Goal: Task Accomplishment & Management: Complete application form

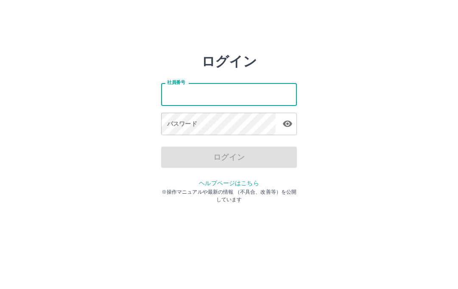
click at [270, 92] on input "社員番号" at bounding box center [229, 94] width 136 height 22
click at [268, 95] on input "社員番号" at bounding box center [229, 94] width 136 height 22
click at [400, 95] on div "ログイン 社員番号 社員番号 パスワード パスワード ログイン ヘルプページはこちら ※操作マニュアルや最新の情報 （不具合、改善等）を公開しています" at bounding box center [229, 121] width 458 height 136
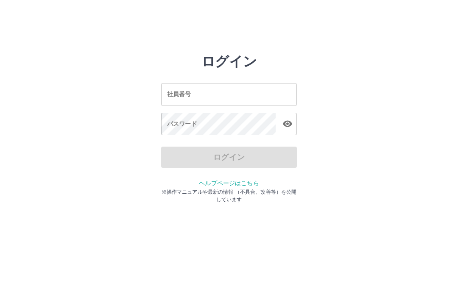
click at [254, 98] on input "社員番号" at bounding box center [229, 94] width 136 height 22
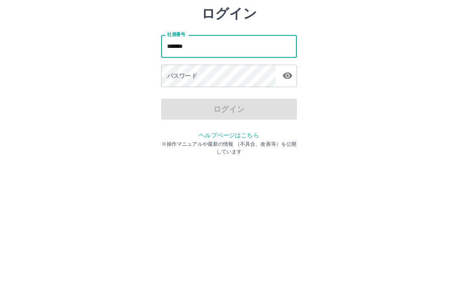
type input "*******"
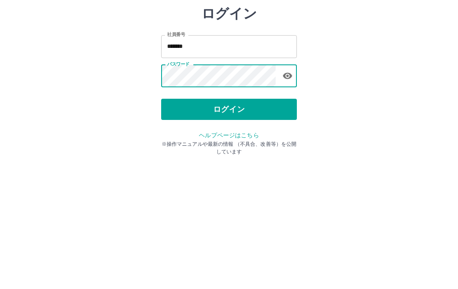
click at [290, 121] on icon "button" at bounding box center [287, 124] width 9 height 6
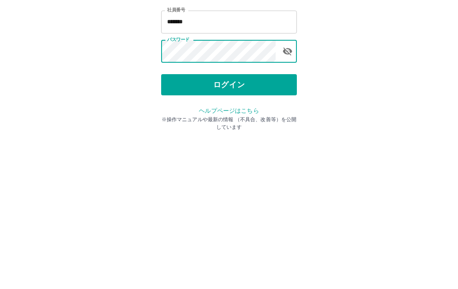
click at [283, 147] on button "ログイン" at bounding box center [229, 157] width 136 height 21
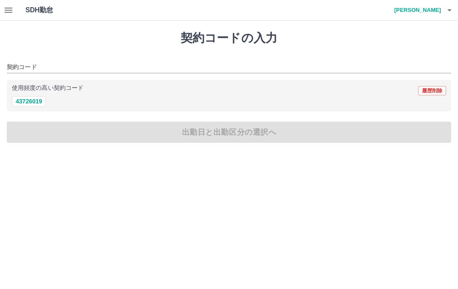
click at [27, 103] on button "43726019" at bounding box center [29, 101] width 34 height 10
type input "********"
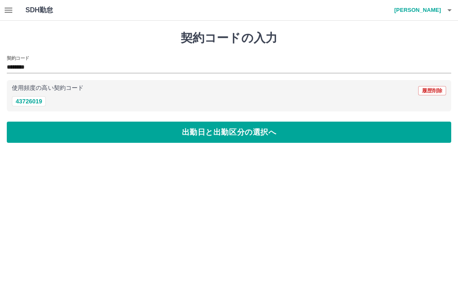
click at [409, 130] on button "出勤日と出勤区分の選択へ" at bounding box center [229, 132] width 445 height 21
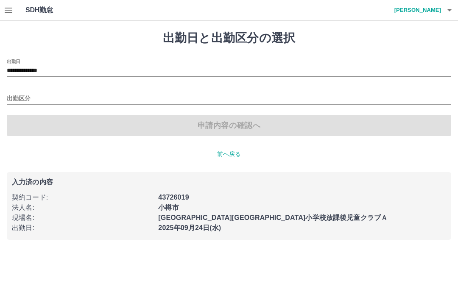
click at [15, 96] on input "出勤区分" at bounding box center [229, 99] width 445 height 11
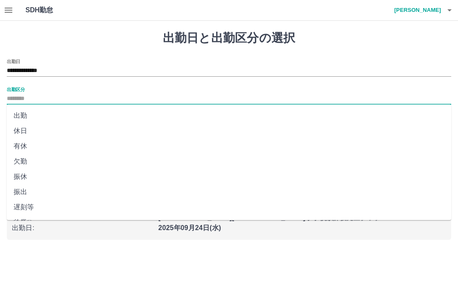
click at [23, 114] on li "出勤" at bounding box center [229, 115] width 445 height 15
type input "**"
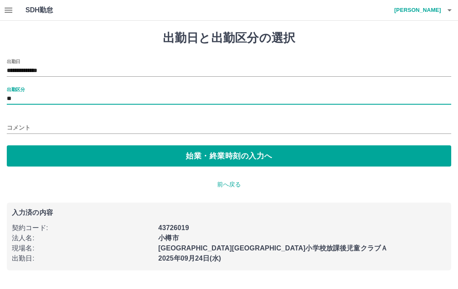
click at [384, 155] on button "始業・終業時刻の入力へ" at bounding box center [229, 156] width 445 height 21
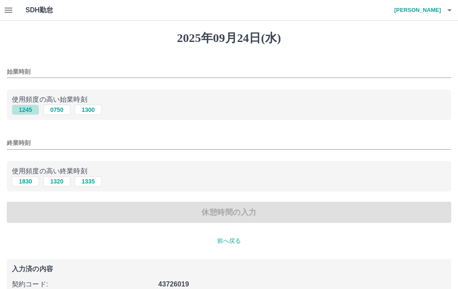
click at [22, 111] on button "1245" at bounding box center [25, 110] width 27 height 10
type input "****"
click at [25, 186] on button "1830" at bounding box center [25, 181] width 27 height 10
type input "****"
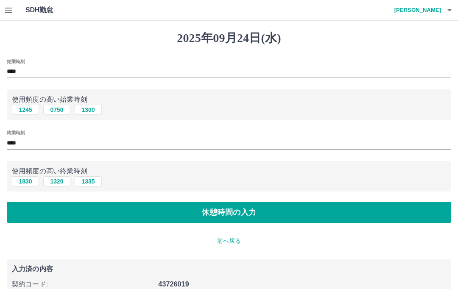
click at [32, 213] on button "休憩時間の入力" at bounding box center [229, 212] width 445 height 21
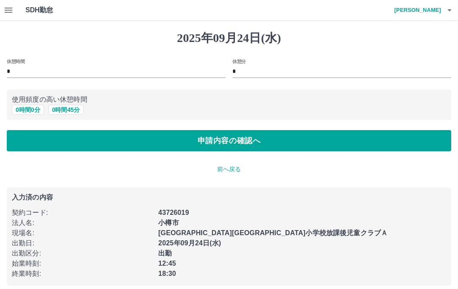
click at [20, 109] on button "0 時間 0 分" at bounding box center [28, 110] width 32 height 10
click at [37, 132] on button "申請内容の確認へ" at bounding box center [229, 140] width 445 height 21
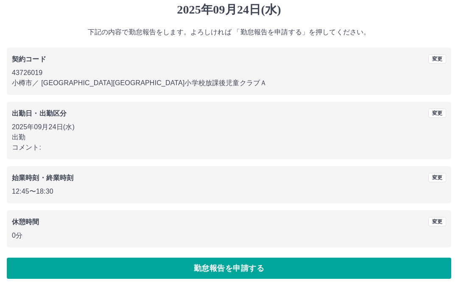
scroll to position [28, 0]
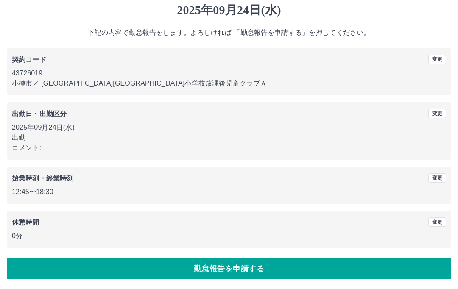
click at [383, 269] on button "勤怠報告を申請する" at bounding box center [229, 268] width 445 height 21
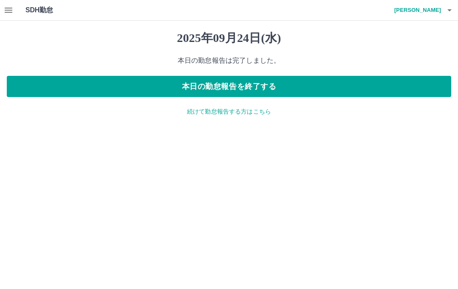
click at [11, 8] on icon "button" at bounding box center [9, 10] width 8 height 5
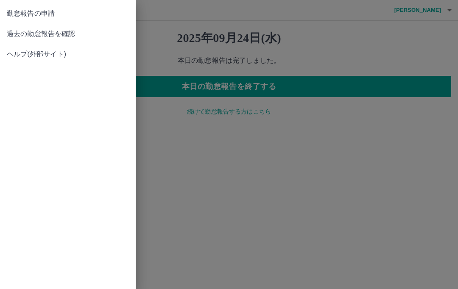
click at [16, 32] on span "過去の勤怠報告を確認" at bounding box center [68, 34] width 122 height 10
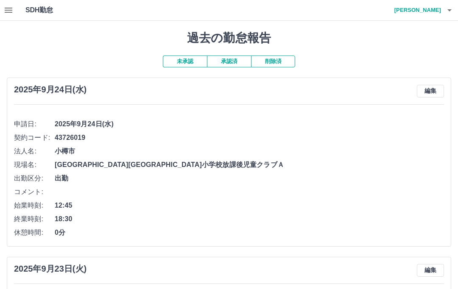
click at [451, 7] on icon "button" at bounding box center [450, 10] width 10 height 10
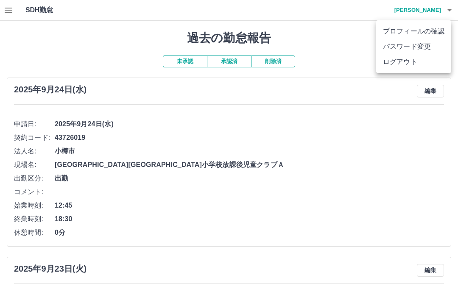
click at [441, 60] on li "ログアウト" at bounding box center [413, 61] width 75 height 15
